Goal: Information Seeking & Learning: Learn about a topic

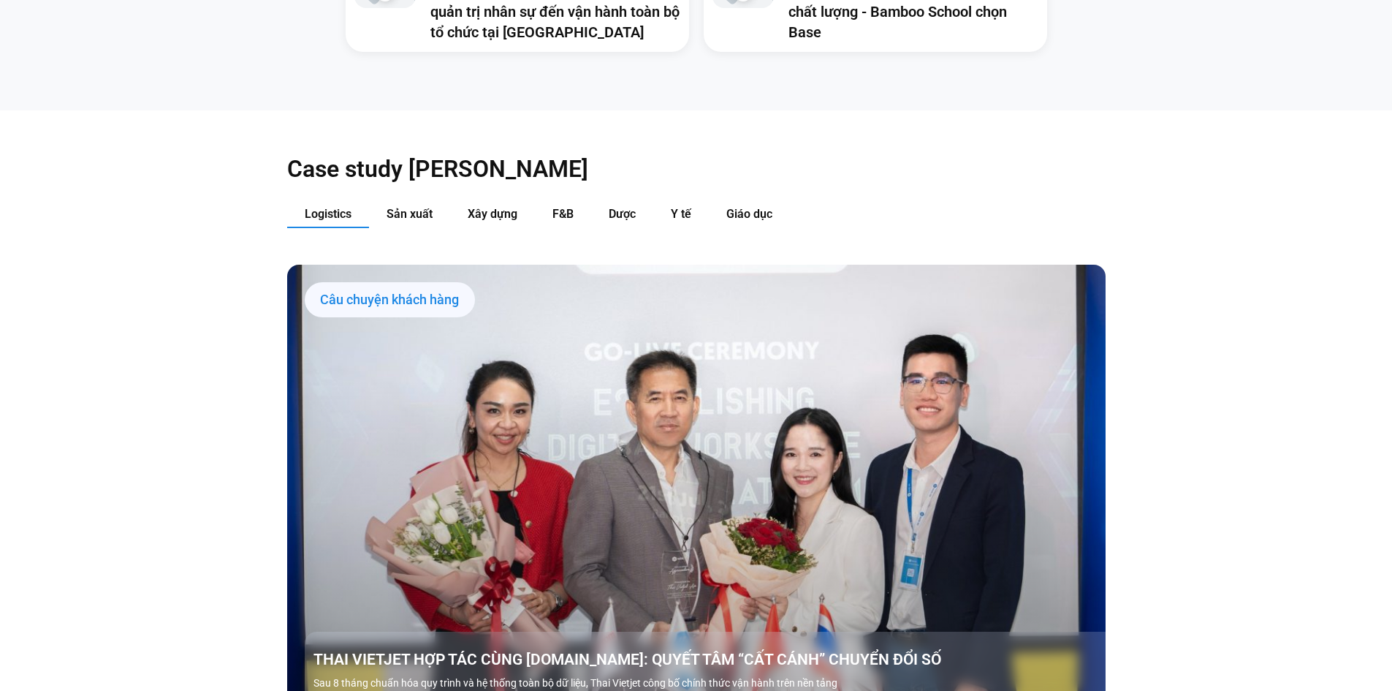
scroll to position [1681, 0]
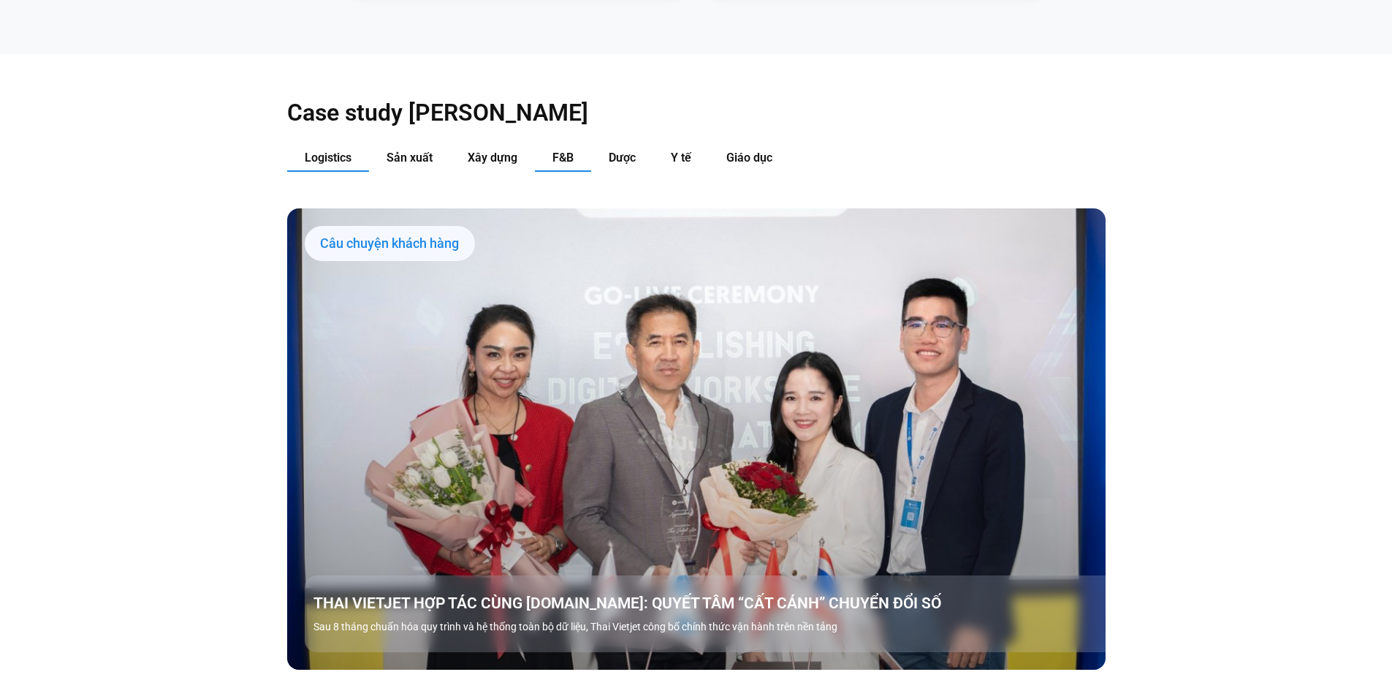
click at [558, 151] on span "F&B" at bounding box center [563, 158] width 21 height 14
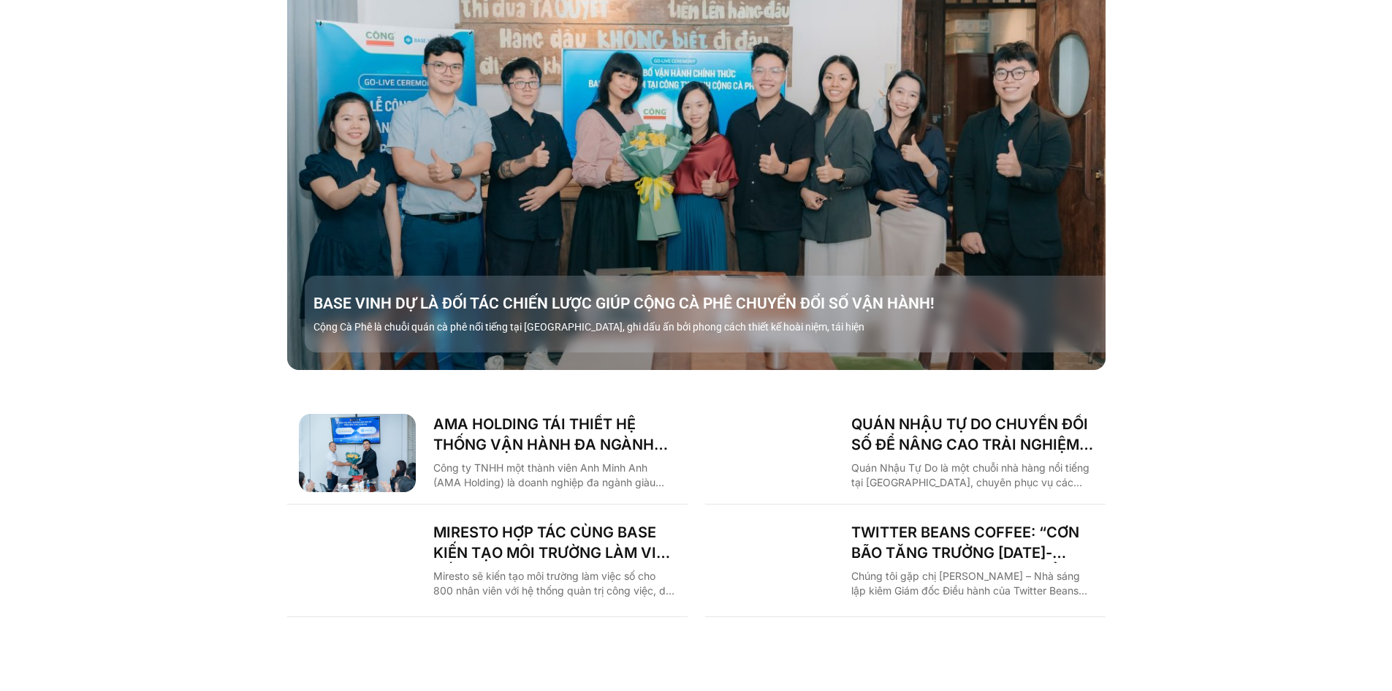
scroll to position [2046, 0]
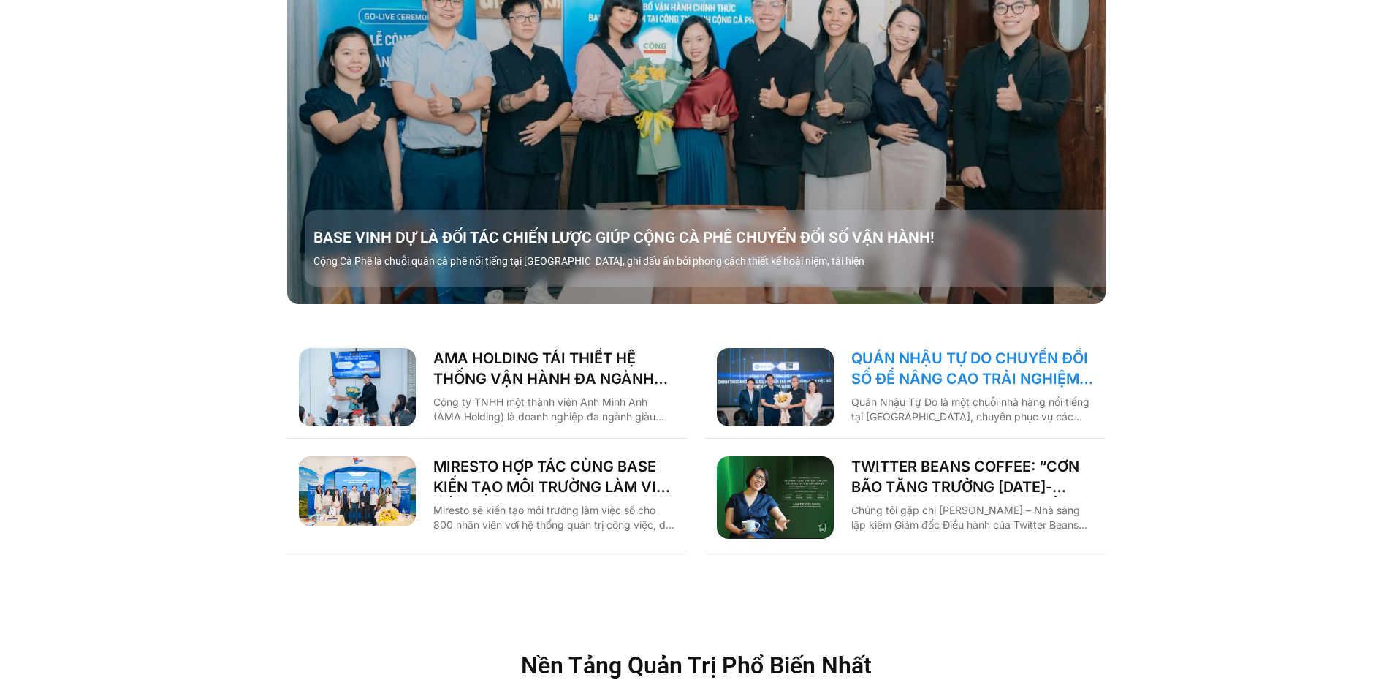
click at [927, 351] on link "QUÁN NHẬU TỰ DO CHUYỂN ĐỔI SỐ ĐỂ NÂNG CAO TRẢI NGHIỆM CHO 1000 NHÂN SỰ" at bounding box center [972, 368] width 243 height 41
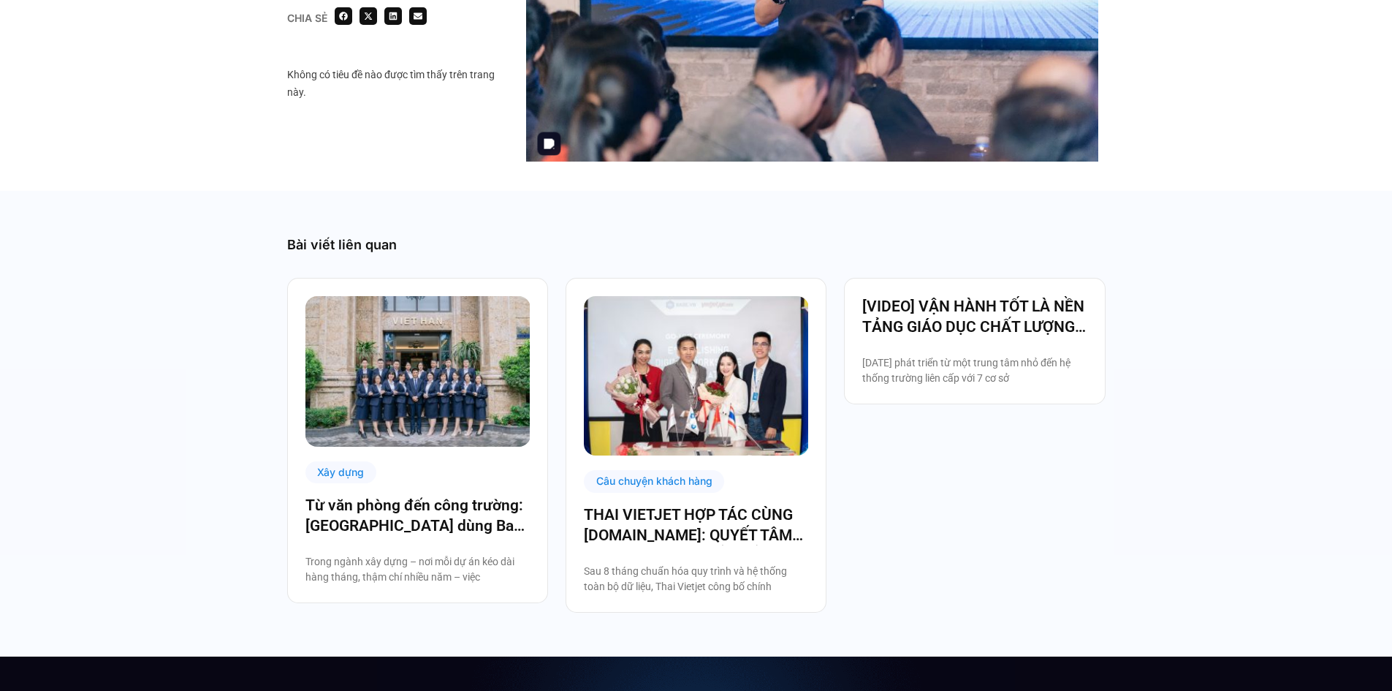
scroll to position [2631, 0]
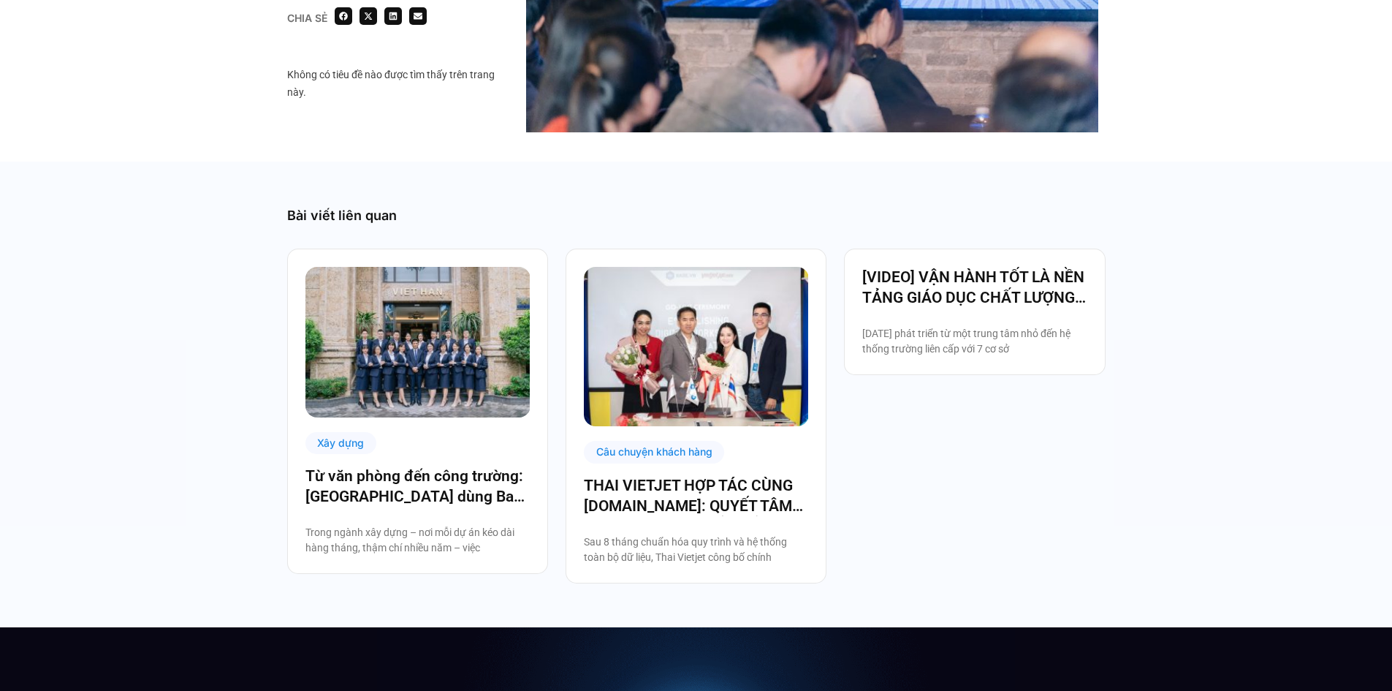
click at [1042, 474] on div "Xây dựng Từ văn phòng đến công trường: [GEOGRAPHIC_DATA] dùng Base số hóa hệ th…" at bounding box center [696, 415] width 819 height 335
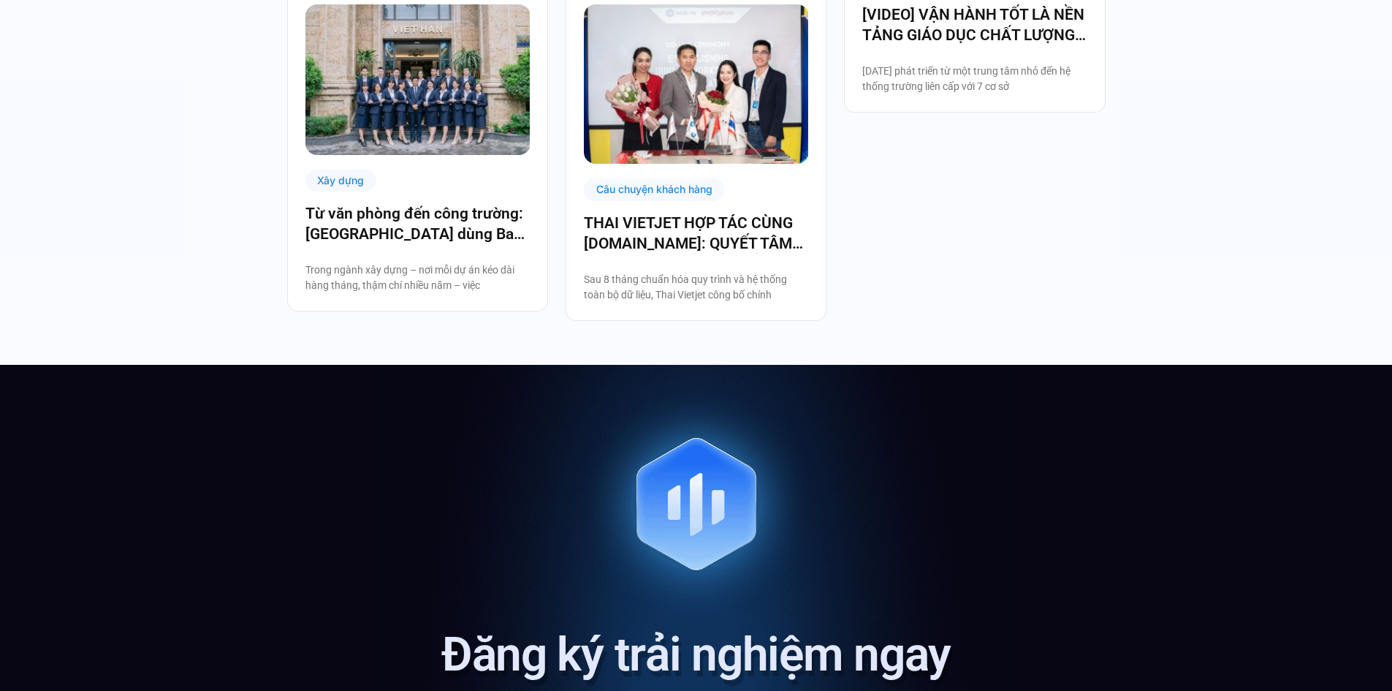
scroll to position [2923, 0]
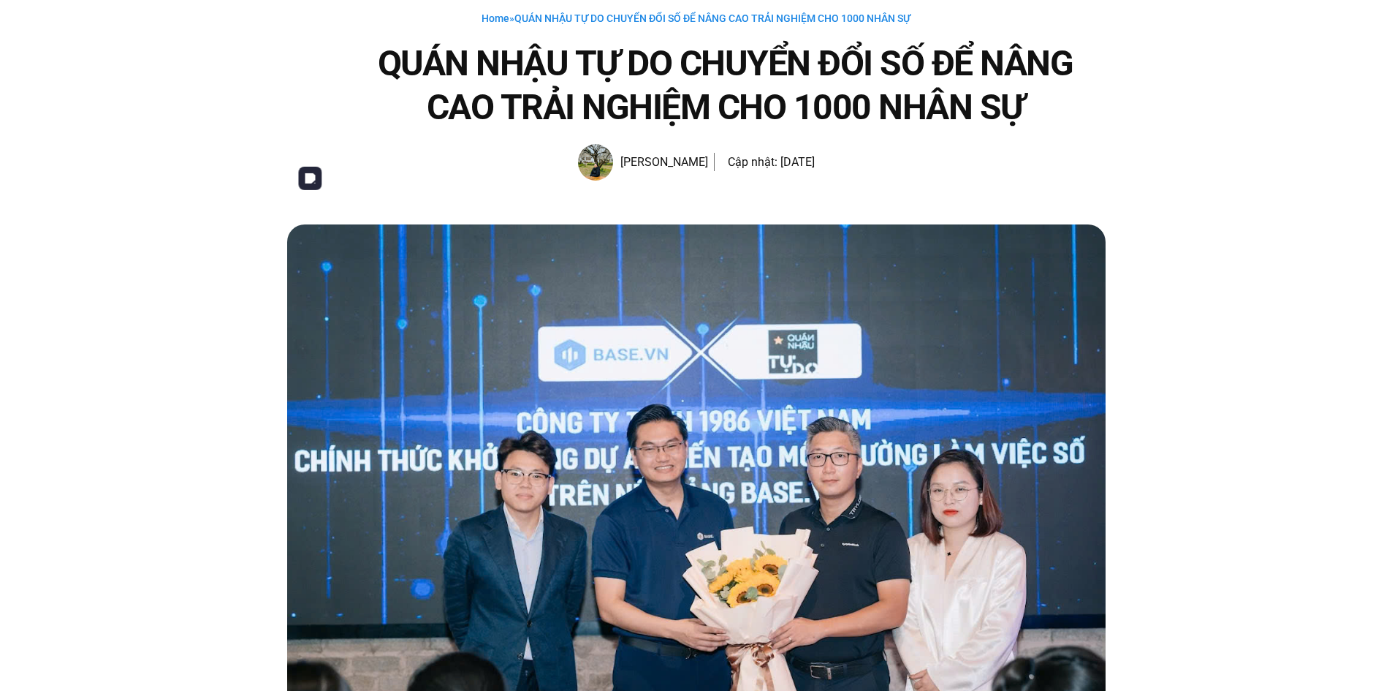
scroll to position [0, 0]
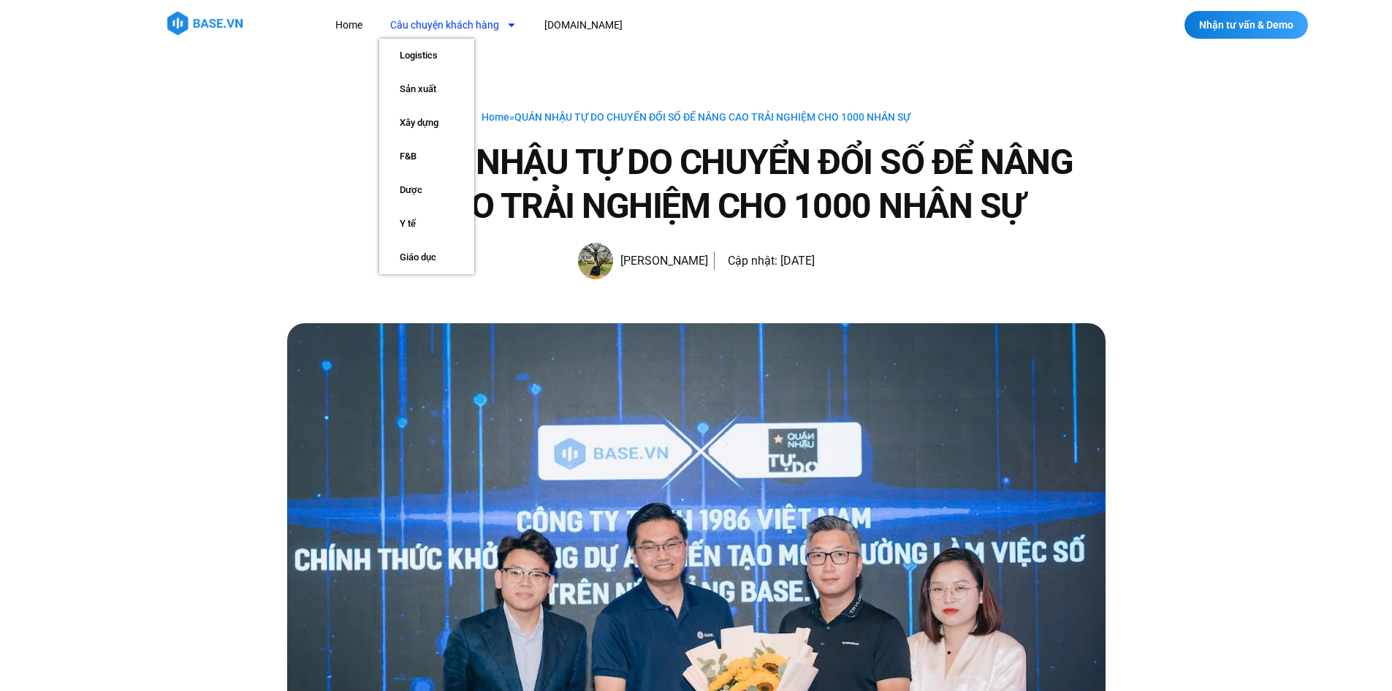
click at [425, 17] on link "Câu chuyện khách hàng" at bounding box center [453, 25] width 148 height 27
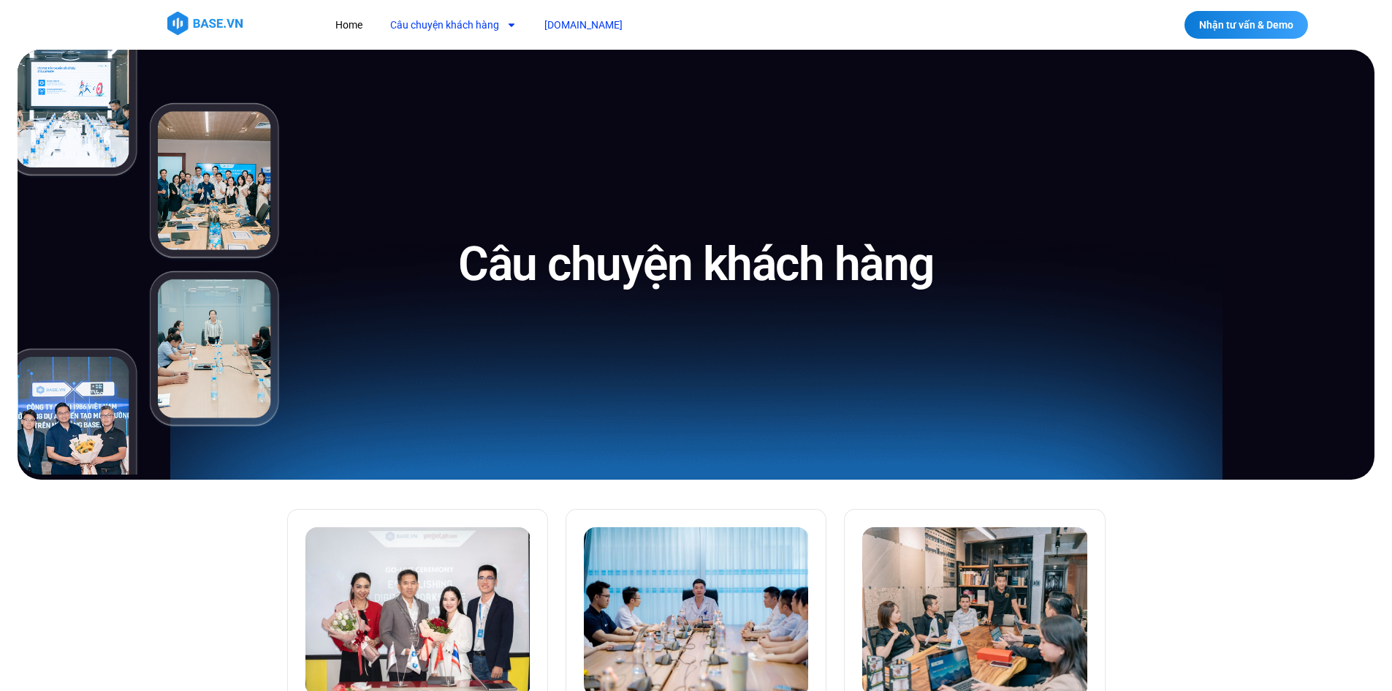
click at [561, 24] on link "[DOMAIN_NAME]" at bounding box center [584, 25] width 100 height 27
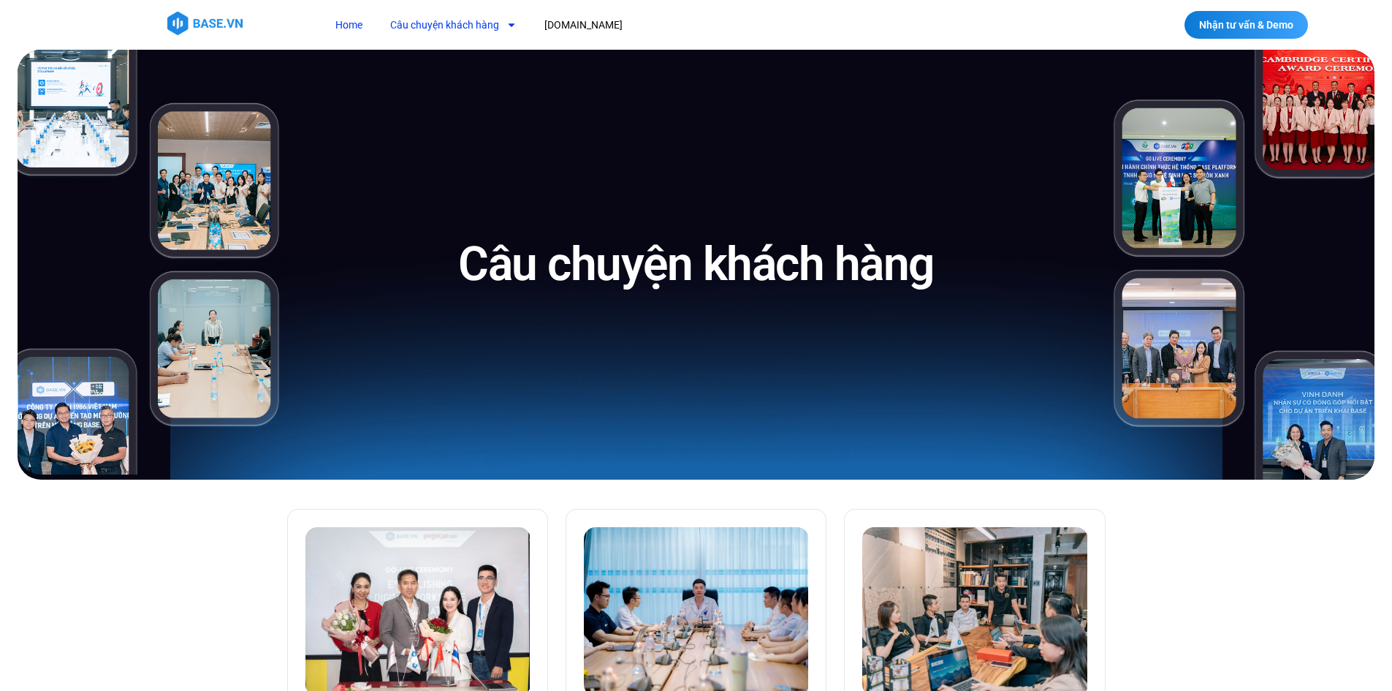
click at [346, 24] on link "Home" at bounding box center [348, 25] width 49 height 27
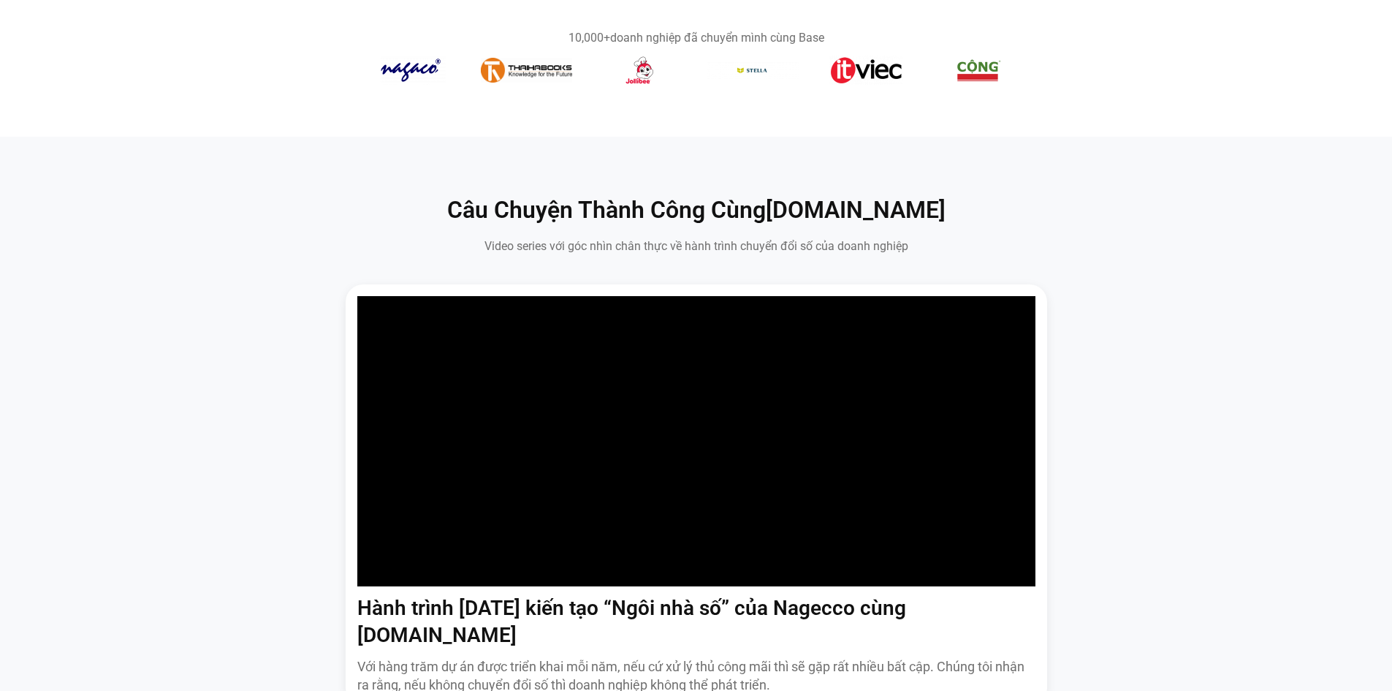
scroll to position [870, 0]
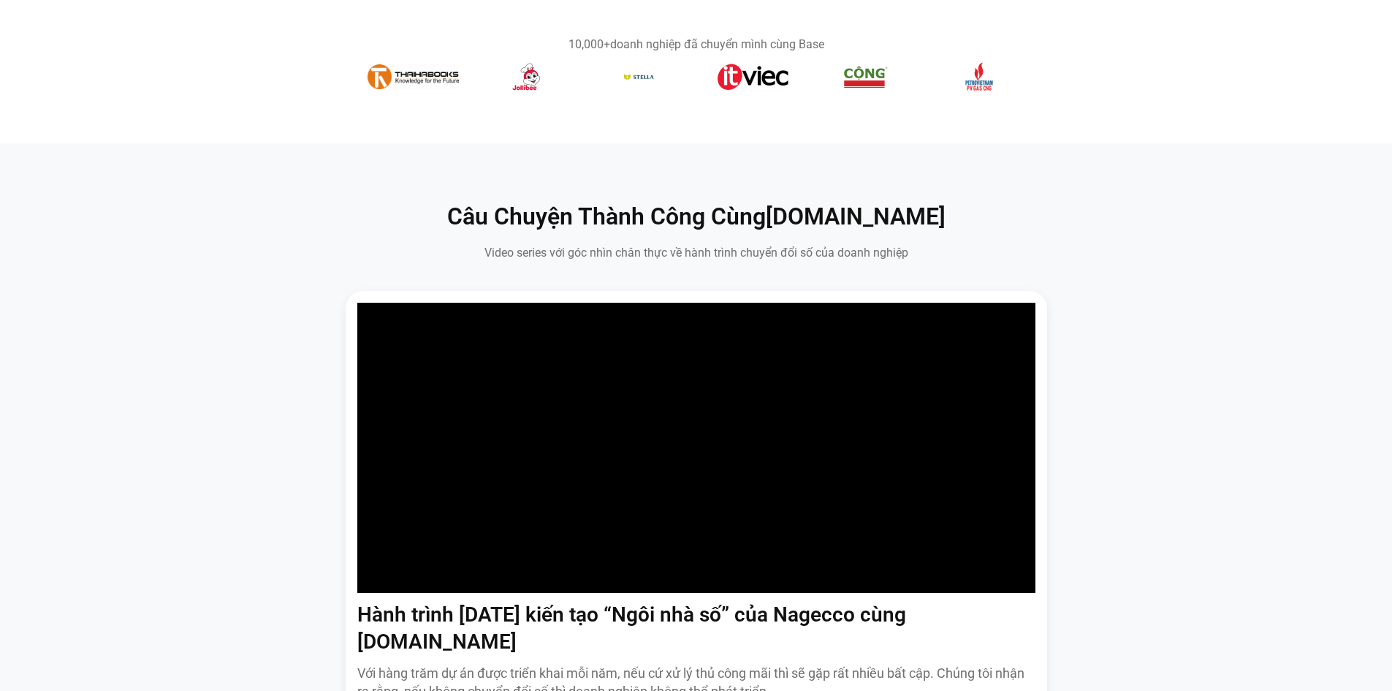
click at [1191, 270] on div "Câu Chuyện Thành Công Cùng [DOMAIN_NAME] Video series với góc nhìn chân thực về…" at bounding box center [696, 504] width 1370 height 605
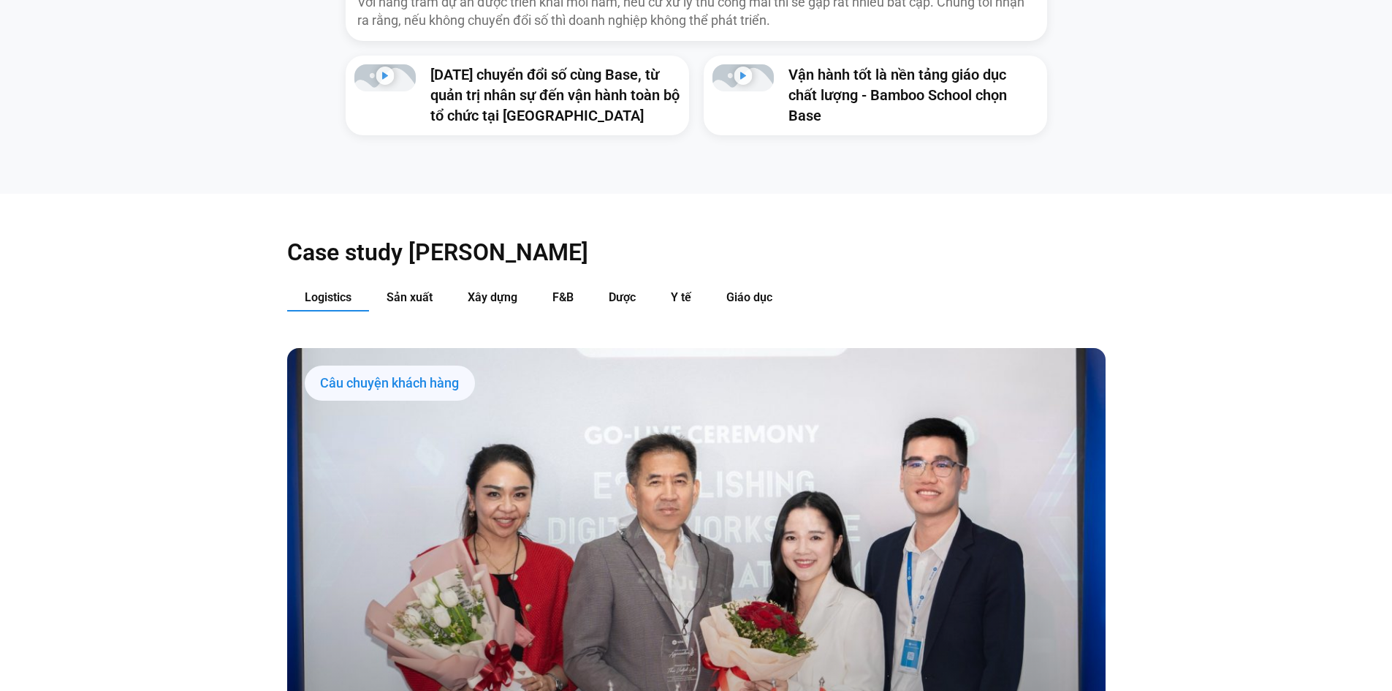
scroll to position [1747, 0]
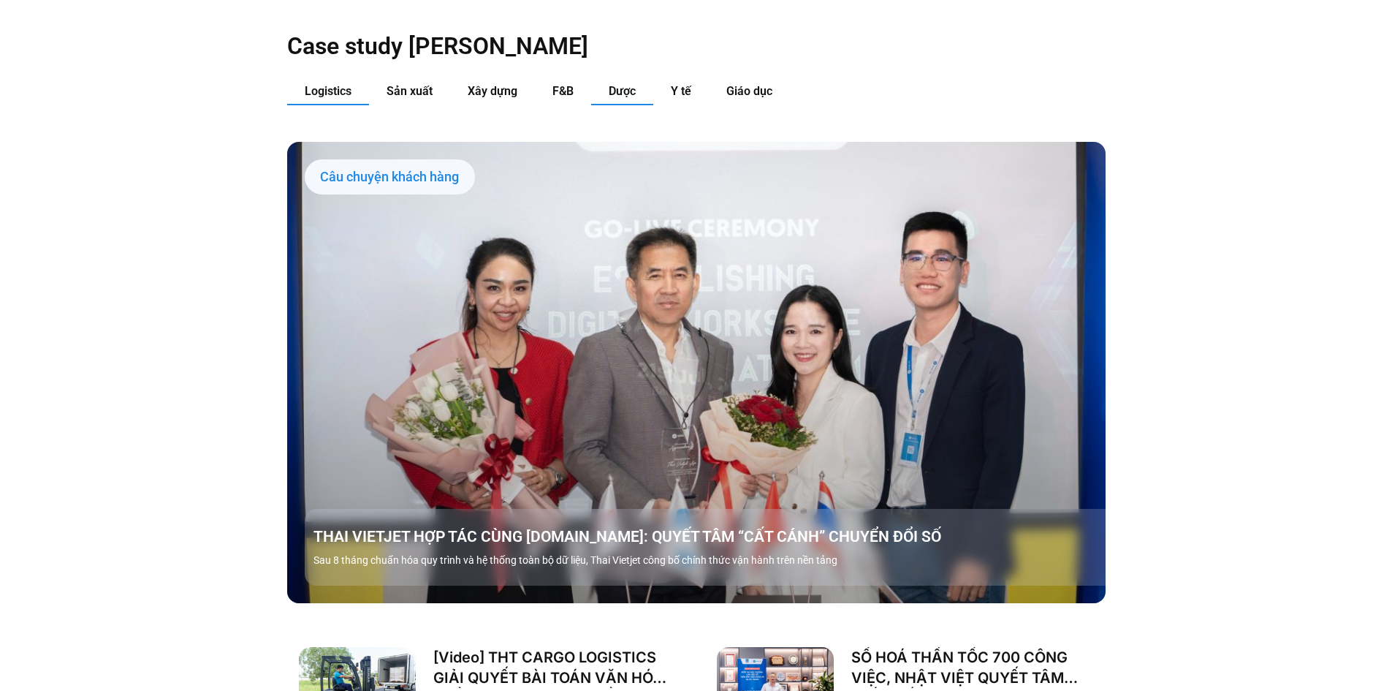
click at [628, 84] on span "Dược" at bounding box center [622, 91] width 27 height 14
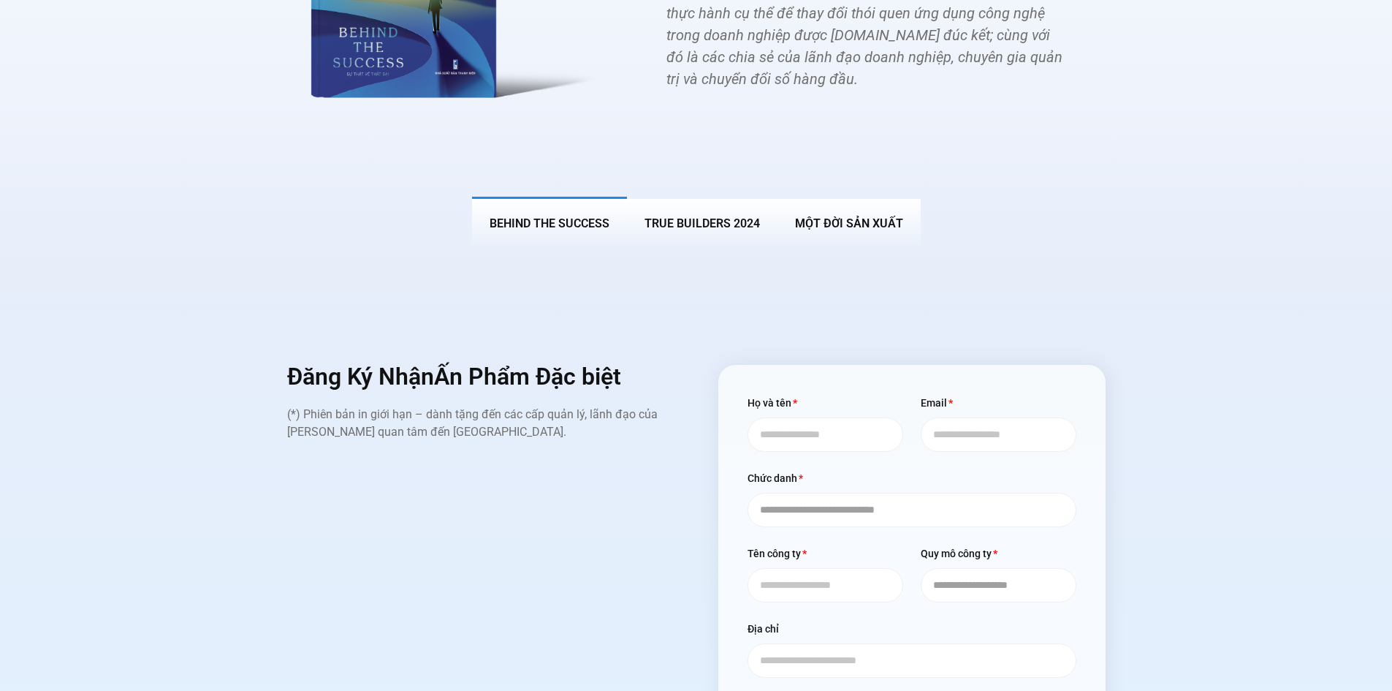
scroll to position [5840, 0]
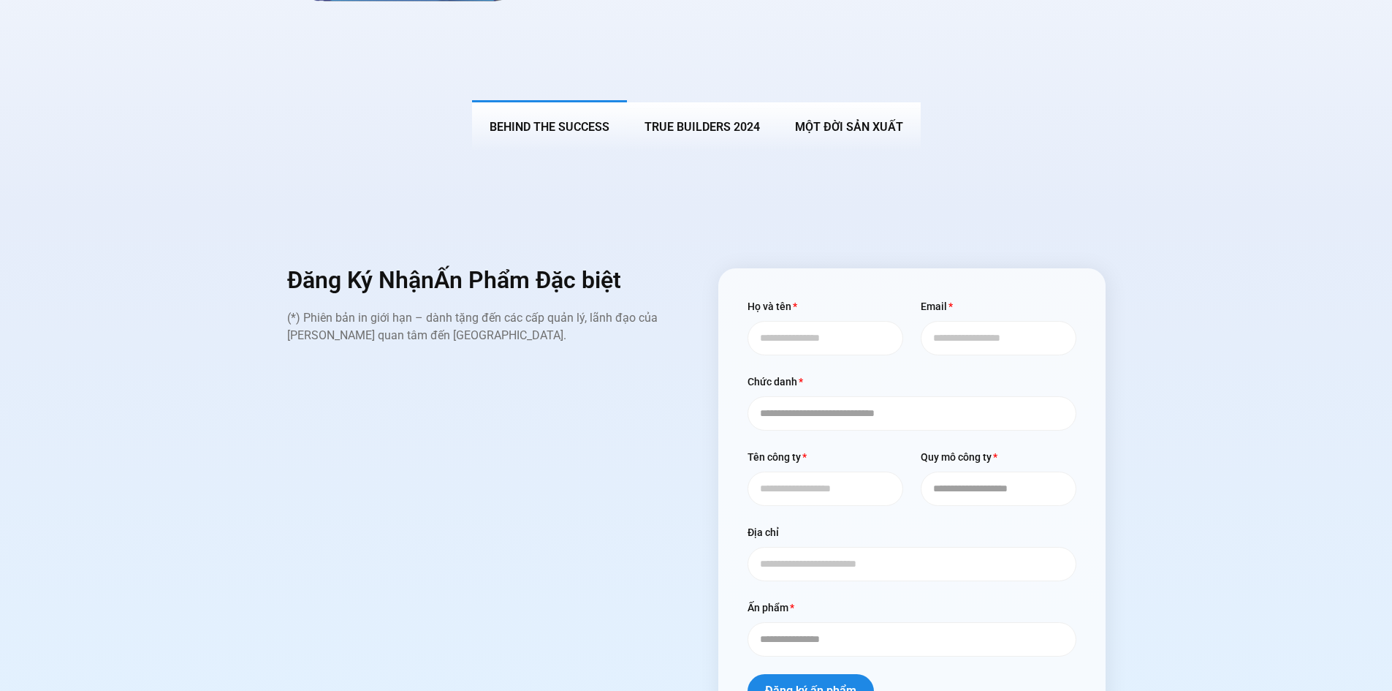
click at [1188, 278] on div "**********" at bounding box center [696, 502] width 1370 height 469
